Goal: Transaction & Acquisition: Purchase product/service

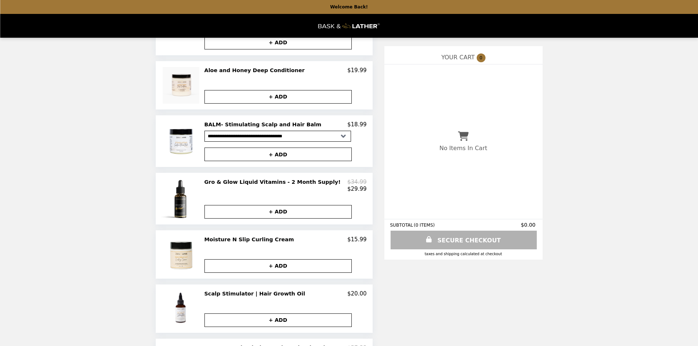
scroll to position [329, 0]
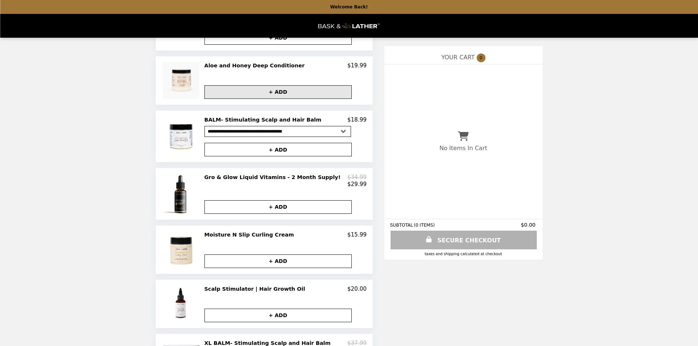
click at [281, 97] on button "+ ADD" at bounding box center [278, 92] width 147 height 14
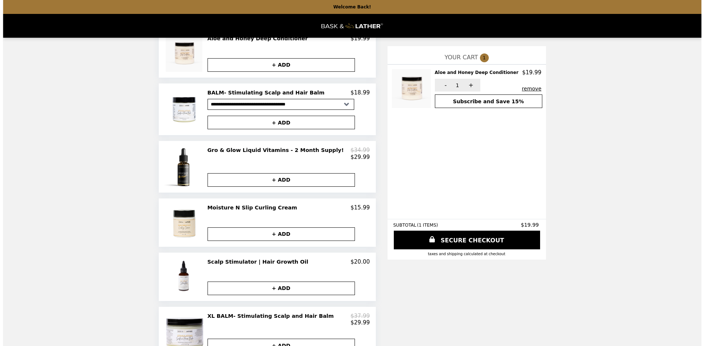
scroll to position [350, 0]
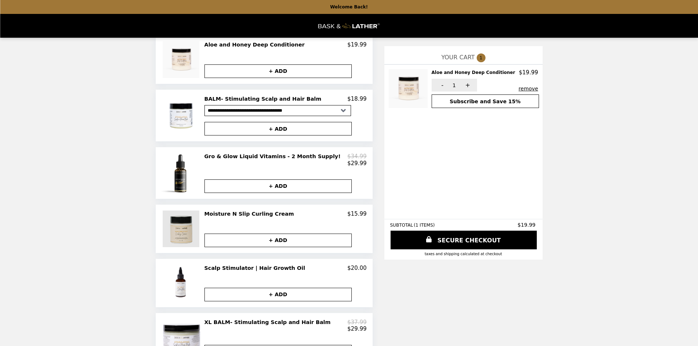
click at [190, 238] on img at bounding box center [182, 229] width 38 height 37
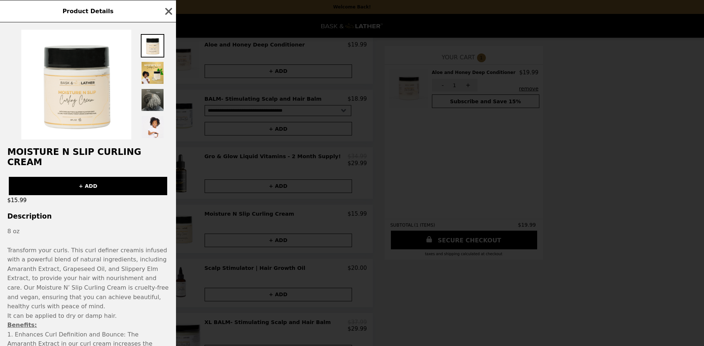
click at [169, 204] on div "Moisture N Slip Curling Cream + ADD $15.99 Description 8 oz Transform your curl…" at bounding box center [88, 184] width 176 height 324
click at [130, 217] on div "Moisture N Slip Curling Cream + ADD $15.99 Description 8 oz Transform your curl…" at bounding box center [88, 184] width 176 height 324
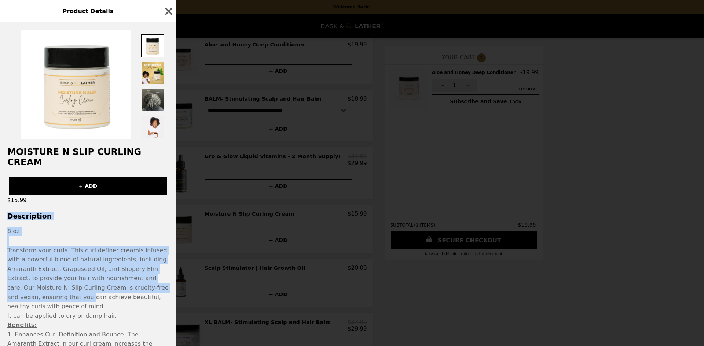
drag, startPoint x: 170, startPoint y: 192, endPoint x: 171, endPoint y: 281, distance: 89.5
click at [171, 281] on div "Moisture N Slip Curling Cream + ADD $15.99 Description 8 oz Transform your curl…" at bounding box center [88, 184] width 176 height 324
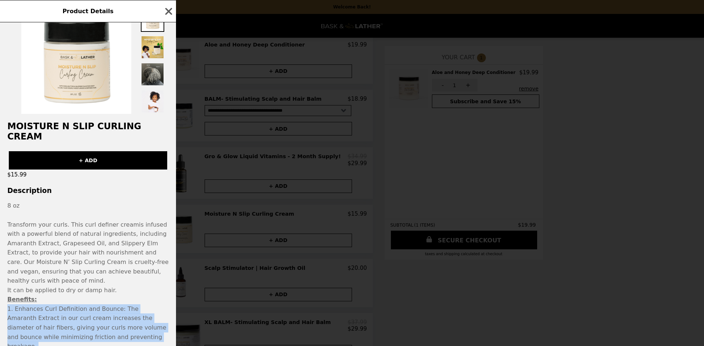
scroll to position [52, 0]
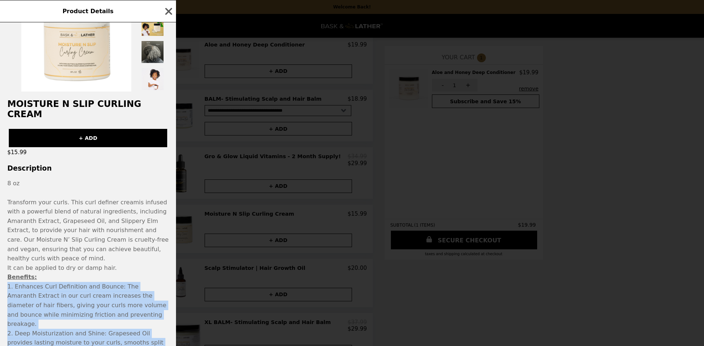
drag, startPoint x: 170, startPoint y: 310, endPoint x: 175, endPoint y: 341, distance: 31.5
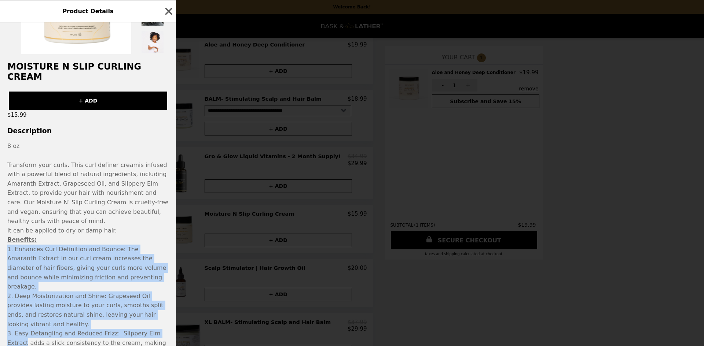
scroll to position [115, 0]
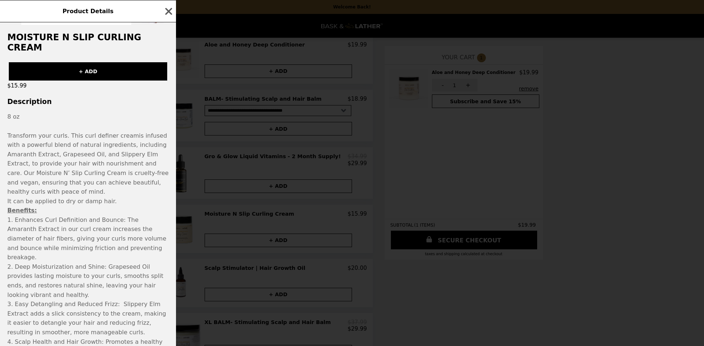
click at [166, 159] on p "8 oz Transform your curls. This curl definer cream is infused with a powerful b…" at bounding box center [87, 154] width 161 height 84
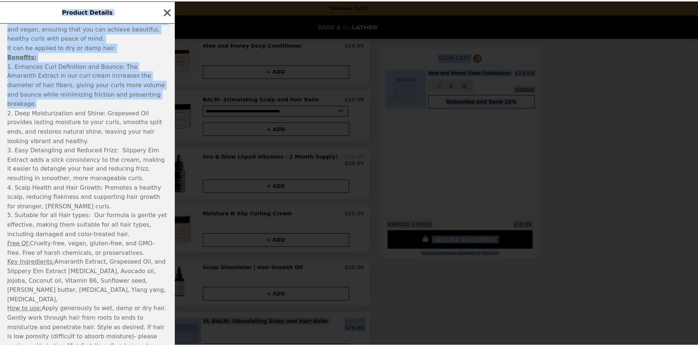
scroll to position [289, 0]
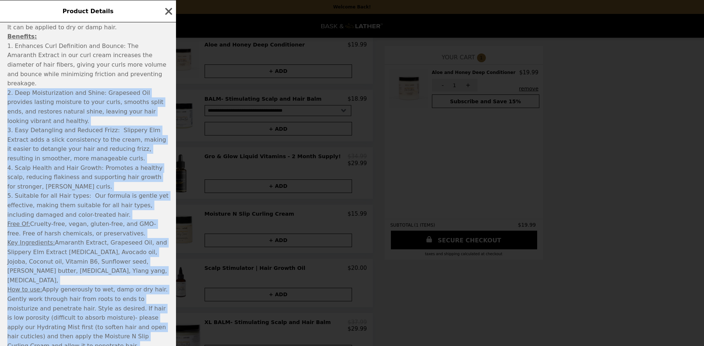
drag, startPoint x: 164, startPoint y: 232, endPoint x: 164, endPoint y: 332, distance: 99.4
click at [164, 336] on div "Moisture N Slip Curling Cream + ADD $15.99 Description 8 oz Transform your curl…" at bounding box center [88, 184] width 176 height 324
click at [147, 55] on p "1. Enhances Curl Definition and Bounce: The Amaranth Extract in our curl cream …" at bounding box center [87, 64] width 161 height 47
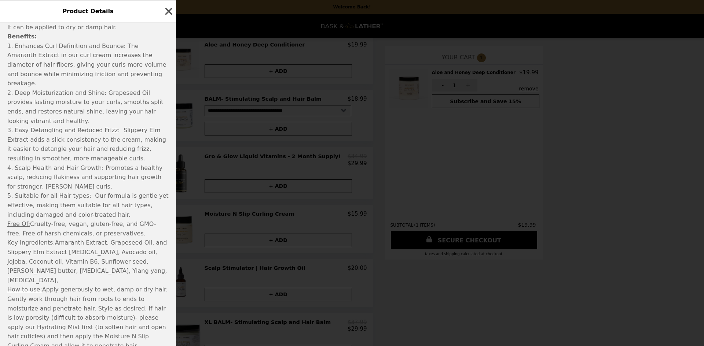
click at [166, 8] on icon "button" at bounding box center [168, 11] width 7 height 7
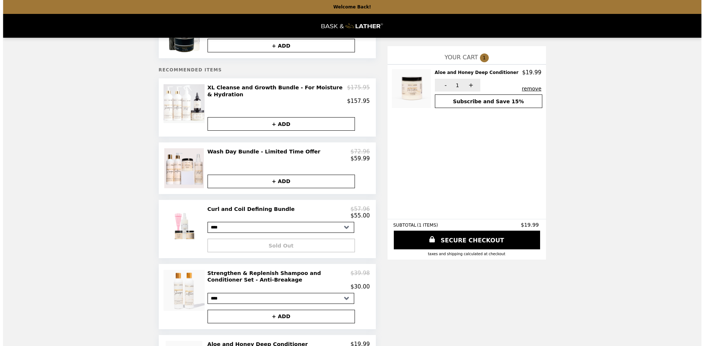
scroll to position [37, 0]
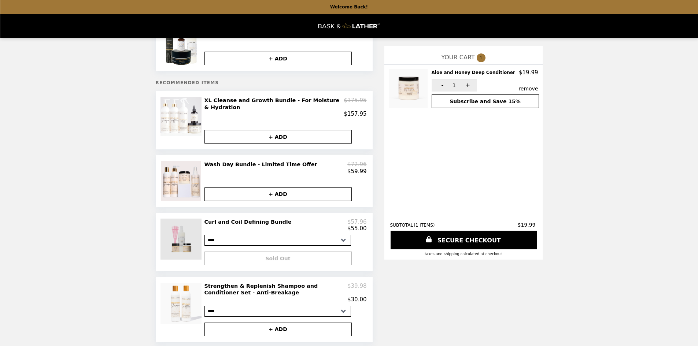
click at [191, 246] on img at bounding box center [182, 239] width 43 height 41
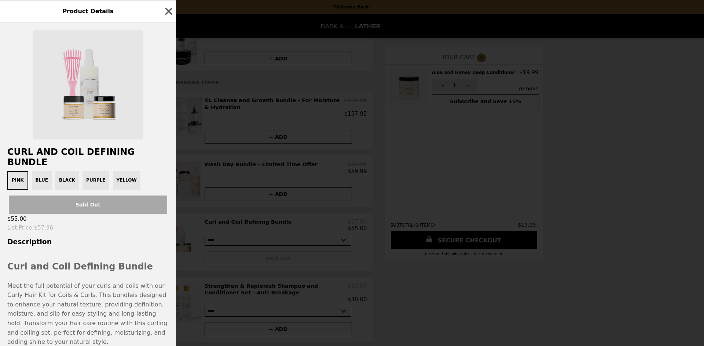
click at [89, 114] on img at bounding box center [88, 85] width 110 height 110
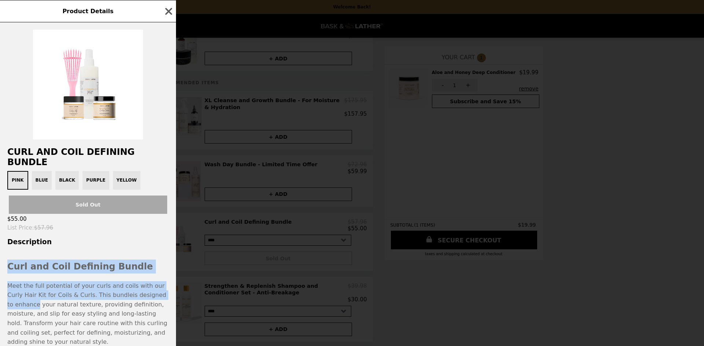
drag, startPoint x: 161, startPoint y: 237, endPoint x: 161, endPoint y: 290, distance: 52.4
click at [161, 290] on div "Curl and Coil Defining Bundle Pink Blue Black Purple Yellow Sold Out $55.00 Lis…" at bounding box center [88, 184] width 176 height 324
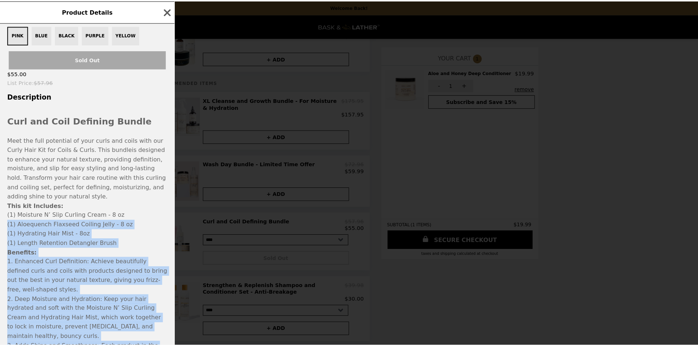
scroll to position [165, 0]
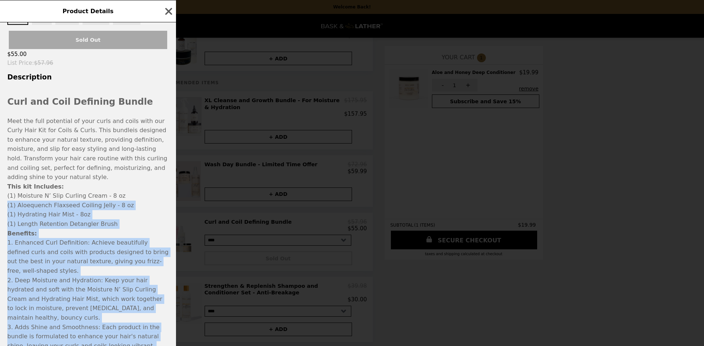
drag, startPoint x: 153, startPoint y: 324, endPoint x: 152, endPoint y: 330, distance: 5.7
click at [152, 337] on p "Curl and Coil Defining Bundle Meet the full potential of your curls and coils w…" at bounding box center [88, 305] width 176 height 435
click at [154, 220] on p "(1) Length Retention Detangler Brush" at bounding box center [87, 225] width 161 height 10
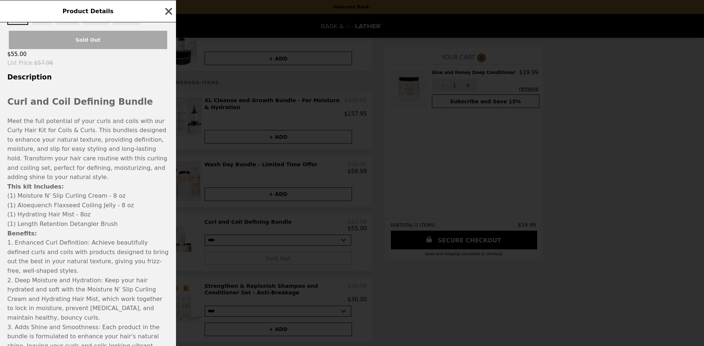
click at [169, 12] on icon "button" at bounding box center [168, 11] width 7 height 7
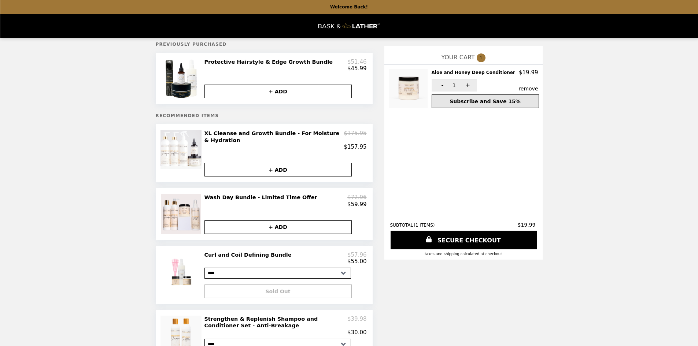
scroll to position [0, 0]
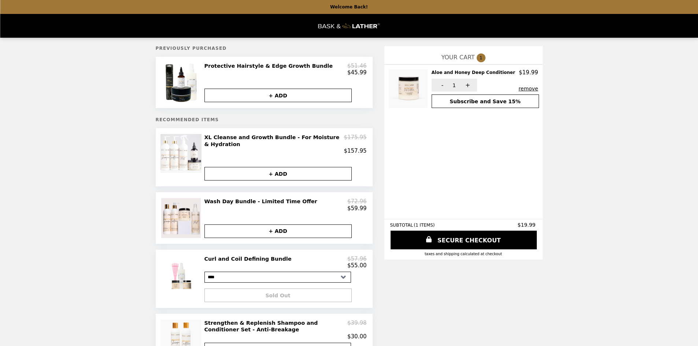
click at [367, 26] on img "Main" at bounding box center [350, 25] width 62 height 15
